Goal: Information Seeking & Learning: Learn about a topic

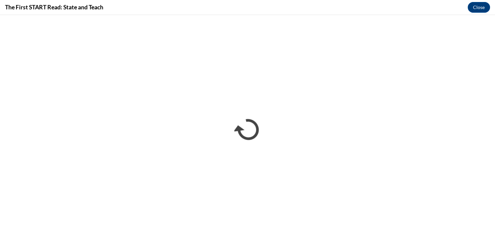
scroll to position [149, 0]
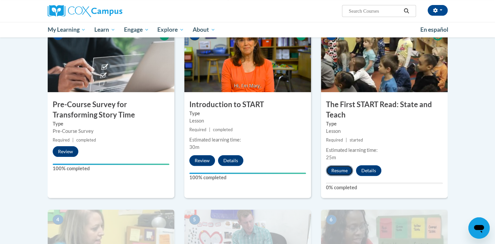
click at [344, 168] on button "Resume" at bounding box center [339, 170] width 27 height 11
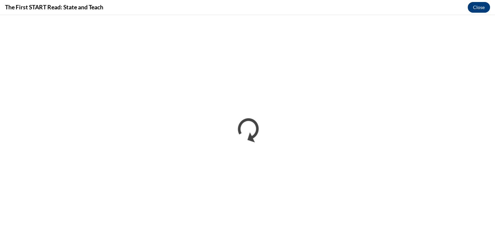
click at [480, 8] on button "Close" at bounding box center [479, 7] width 22 height 11
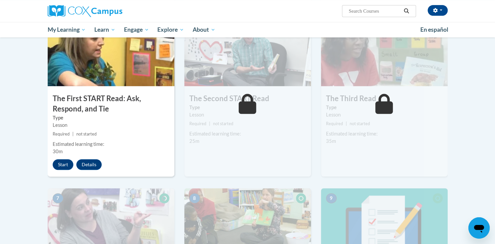
scroll to position [343, 0]
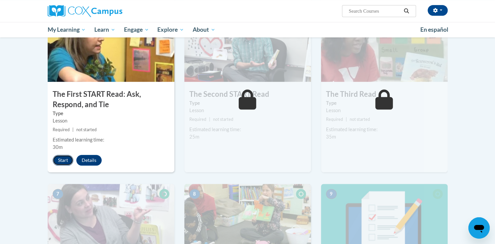
click at [63, 157] on button "Start" at bounding box center [63, 160] width 21 height 11
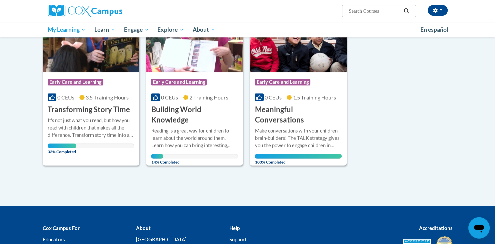
scroll to position [119, 0]
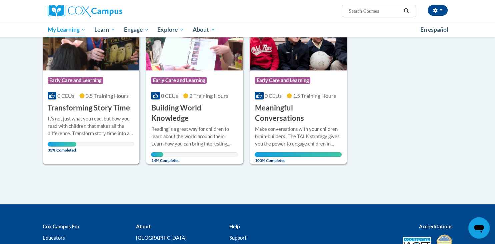
click at [60, 144] on span "33% Completed" at bounding box center [62, 147] width 29 height 11
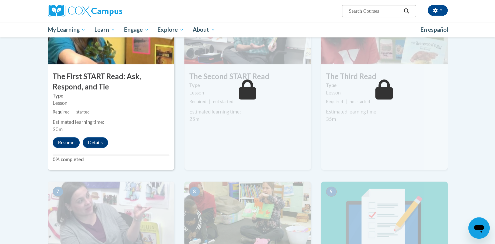
scroll to position [340, 0]
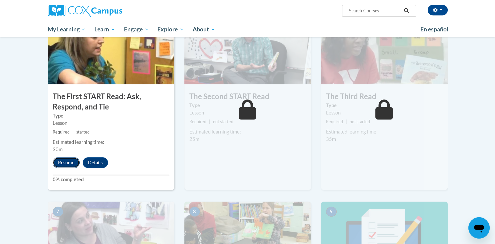
click at [65, 161] on button "Resume" at bounding box center [66, 162] width 27 height 11
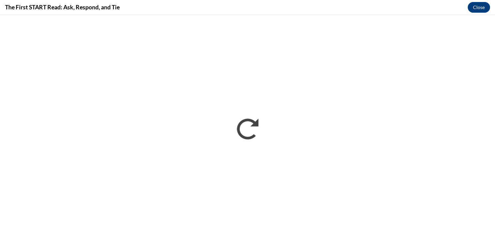
scroll to position [0, 0]
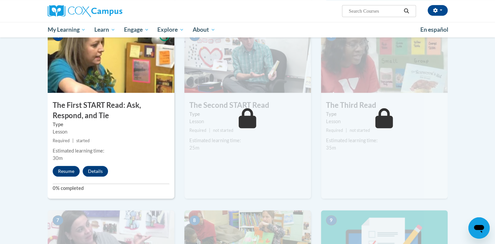
scroll to position [334, 0]
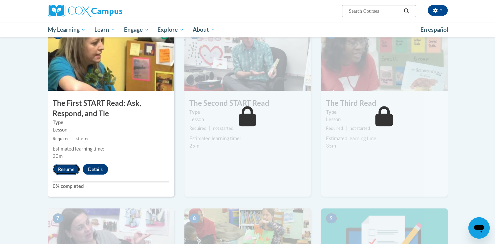
click at [68, 169] on button "Resume" at bounding box center [66, 169] width 27 height 11
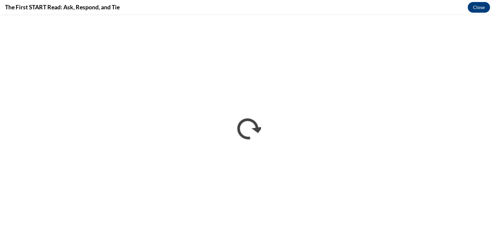
scroll to position [0, 0]
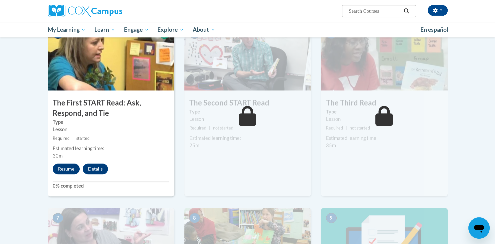
scroll to position [341, 0]
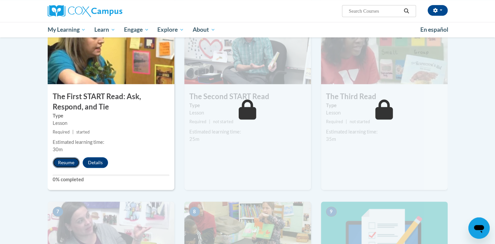
click at [63, 163] on button "Resume" at bounding box center [66, 162] width 27 height 11
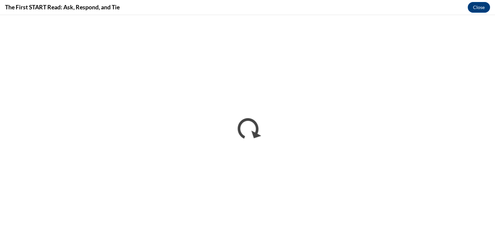
scroll to position [0, 0]
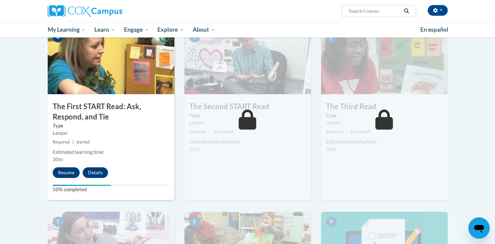
scroll to position [332, 0]
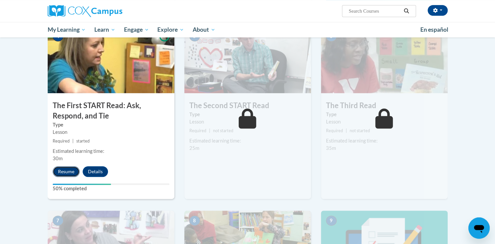
click at [71, 171] on button "Resume" at bounding box center [66, 171] width 27 height 11
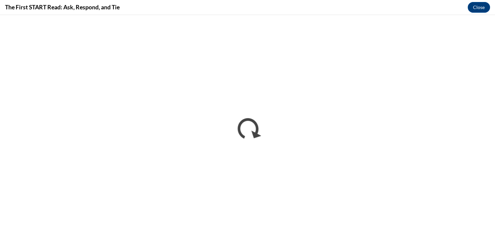
scroll to position [0, 0]
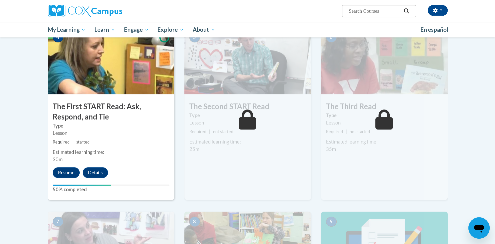
scroll to position [331, 0]
click at [66, 173] on button "Resume" at bounding box center [66, 172] width 27 height 11
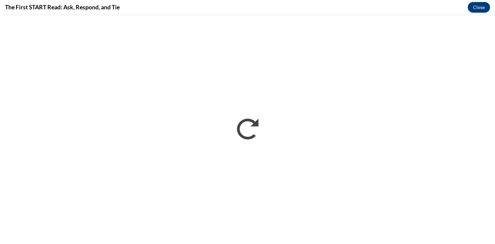
scroll to position [0, 0]
click at [477, 11] on button "Close" at bounding box center [479, 7] width 22 height 11
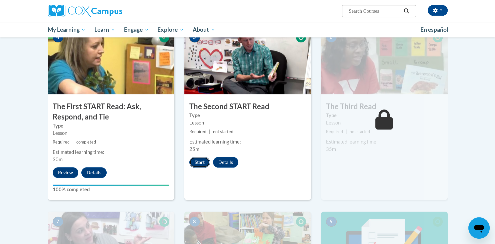
click at [201, 160] on button "Start" at bounding box center [199, 162] width 21 height 11
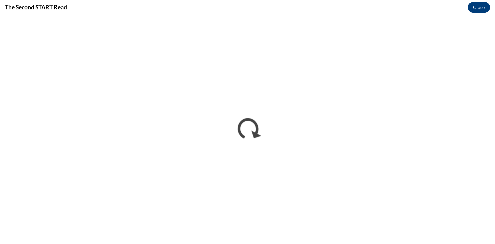
click at [479, 6] on button "Close" at bounding box center [479, 7] width 22 height 11
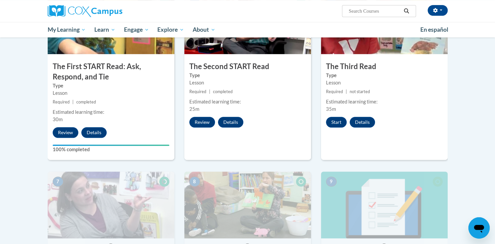
scroll to position [367, 0]
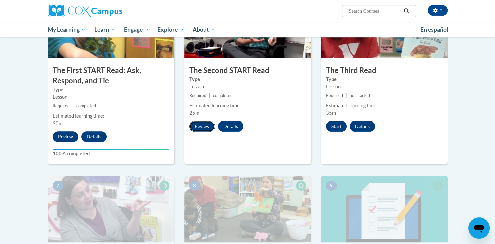
click at [206, 121] on button "Review" at bounding box center [202, 126] width 26 height 11
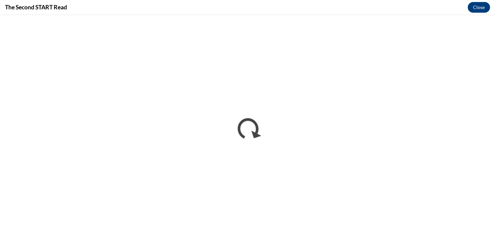
scroll to position [0, 0]
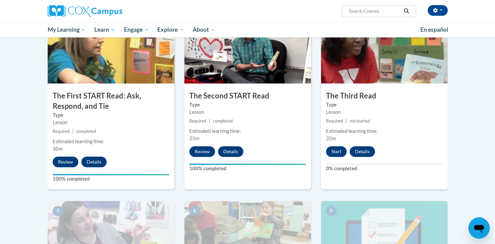
scroll to position [342, 0]
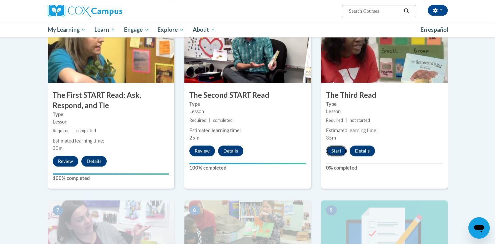
click at [341, 147] on button "Start" at bounding box center [336, 150] width 21 height 11
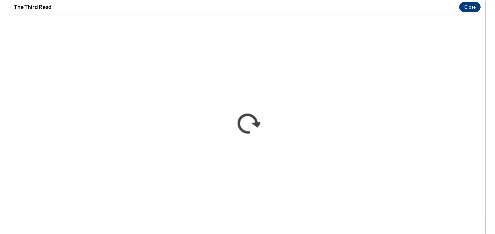
scroll to position [0, 0]
